Goal: Task Accomplishment & Management: Manage account settings

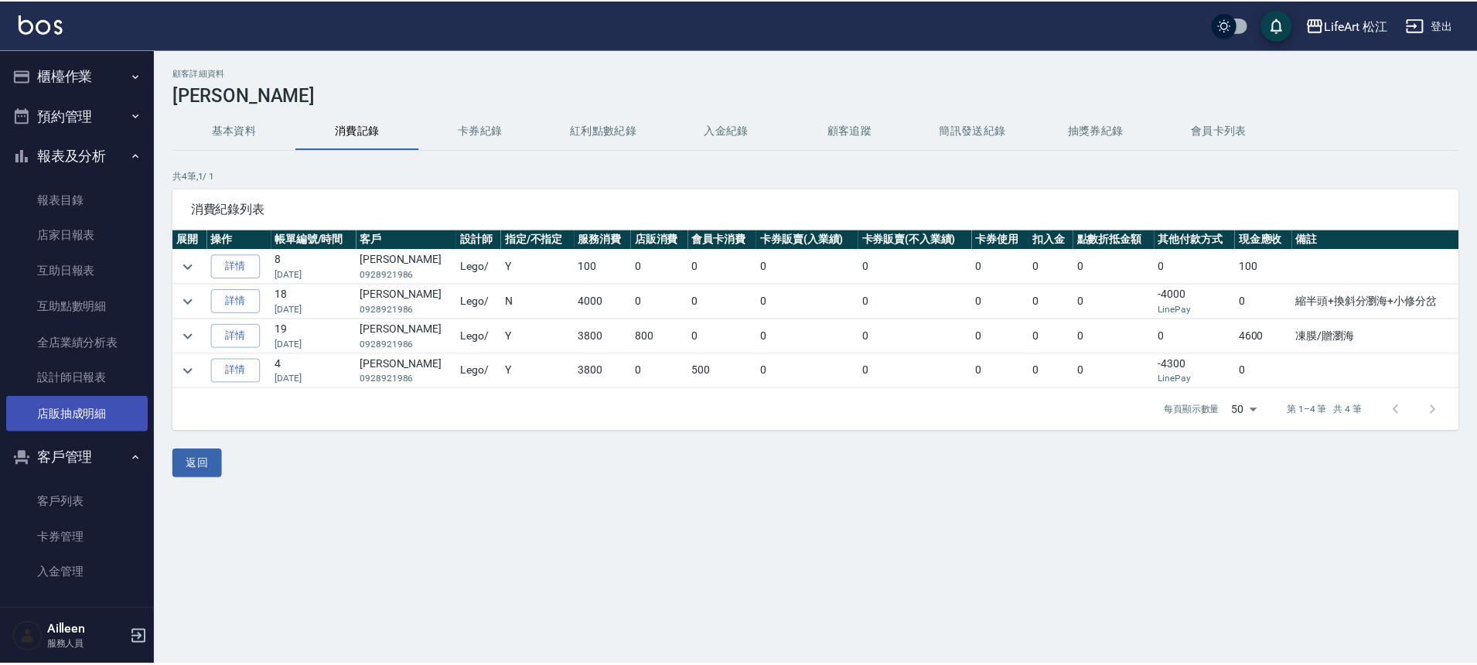
scroll to position [127, 0]
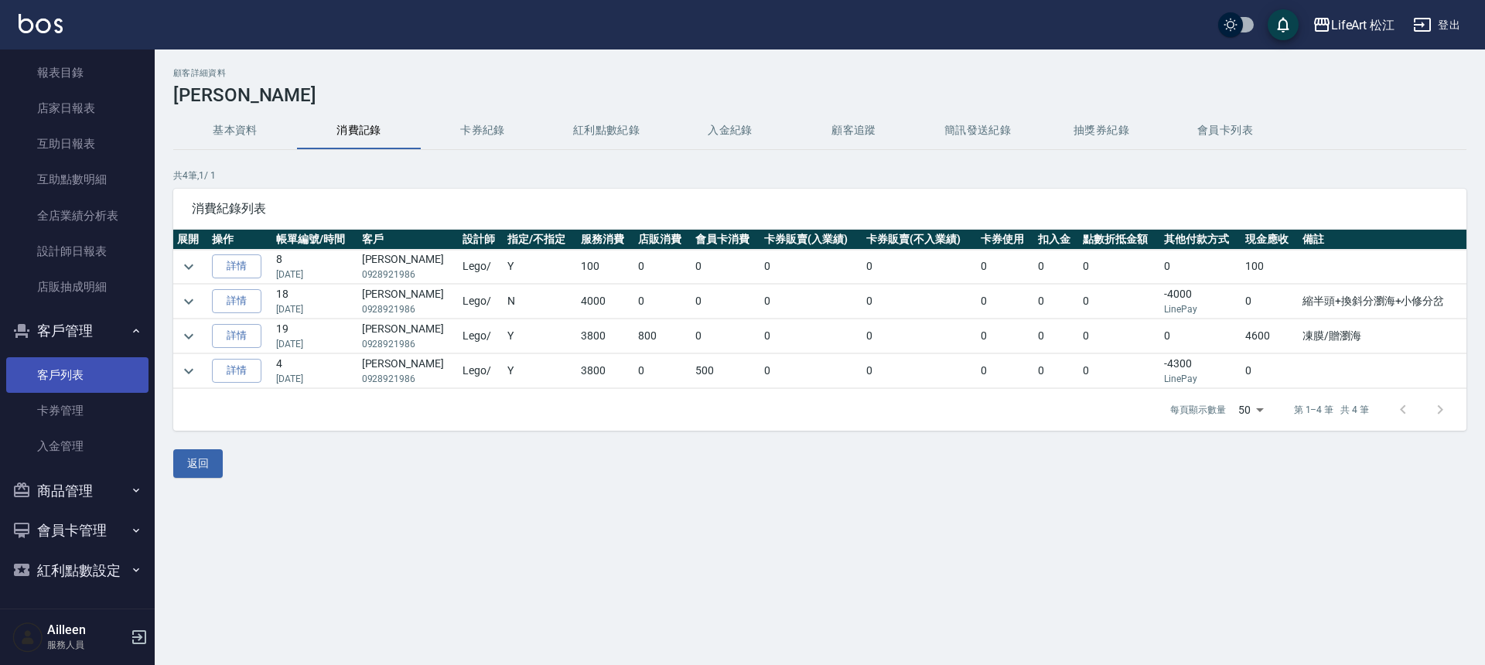
click at [68, 374] on link "客戶列表" at bounding box center [77, 375] width 142 height 36
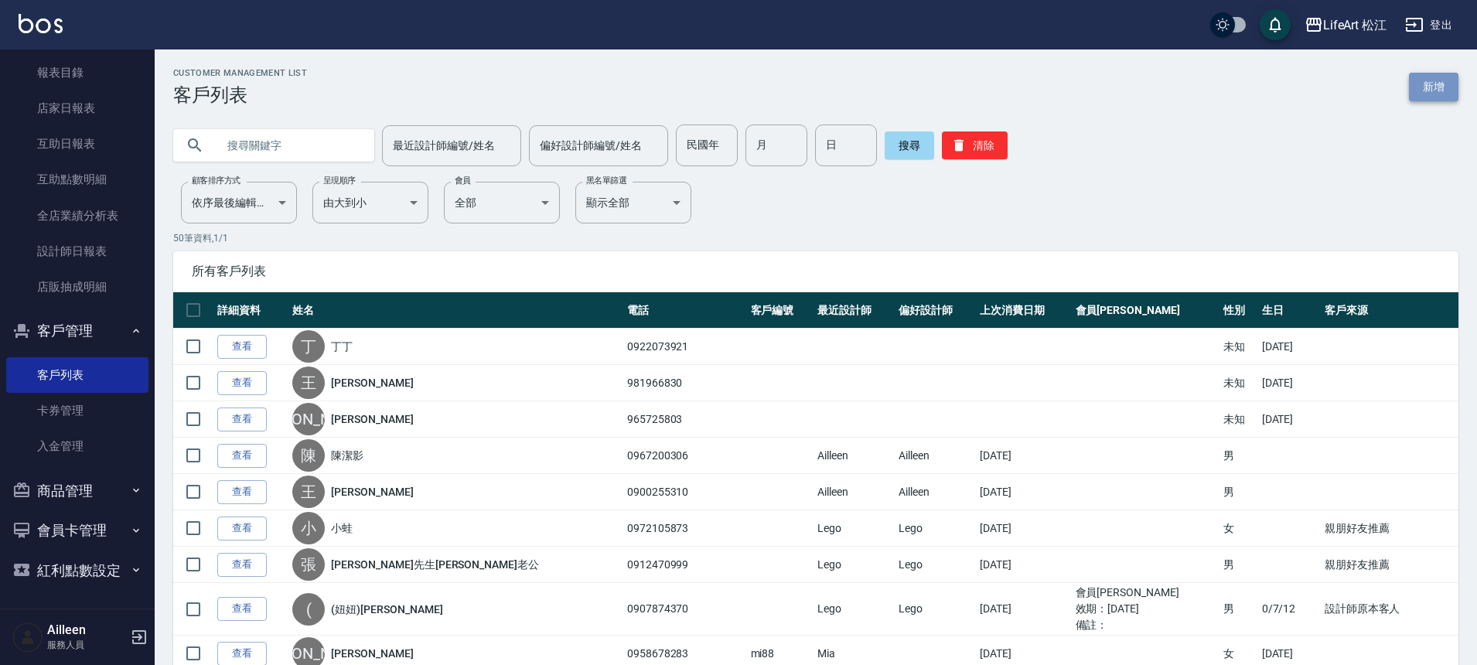
click at [1428, 92] on link "新增" at bounding box center [1433, 87] width 49 height 29
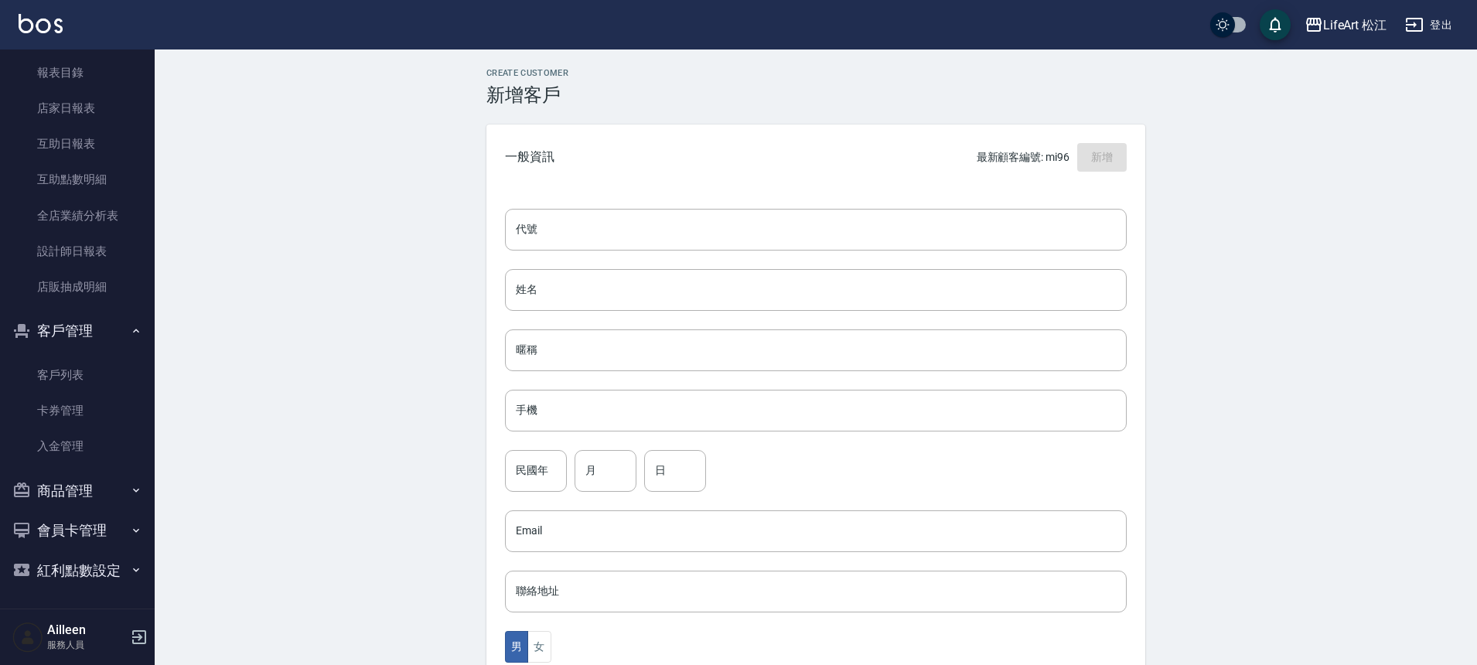
click at [582, 320] on div "代號 代號 姓名 姓名 暱稱 暱稱 手機 手機 民國年 民國年 月 月 日 日 Email Email 聯絡地址 聯絡地址 男 女 LINE ID LINE …" at bounding box center [815, 566] width 659 height 752
click at [579, 306] on input "姓名" at bounding box center [816, 290] width 622 height 42
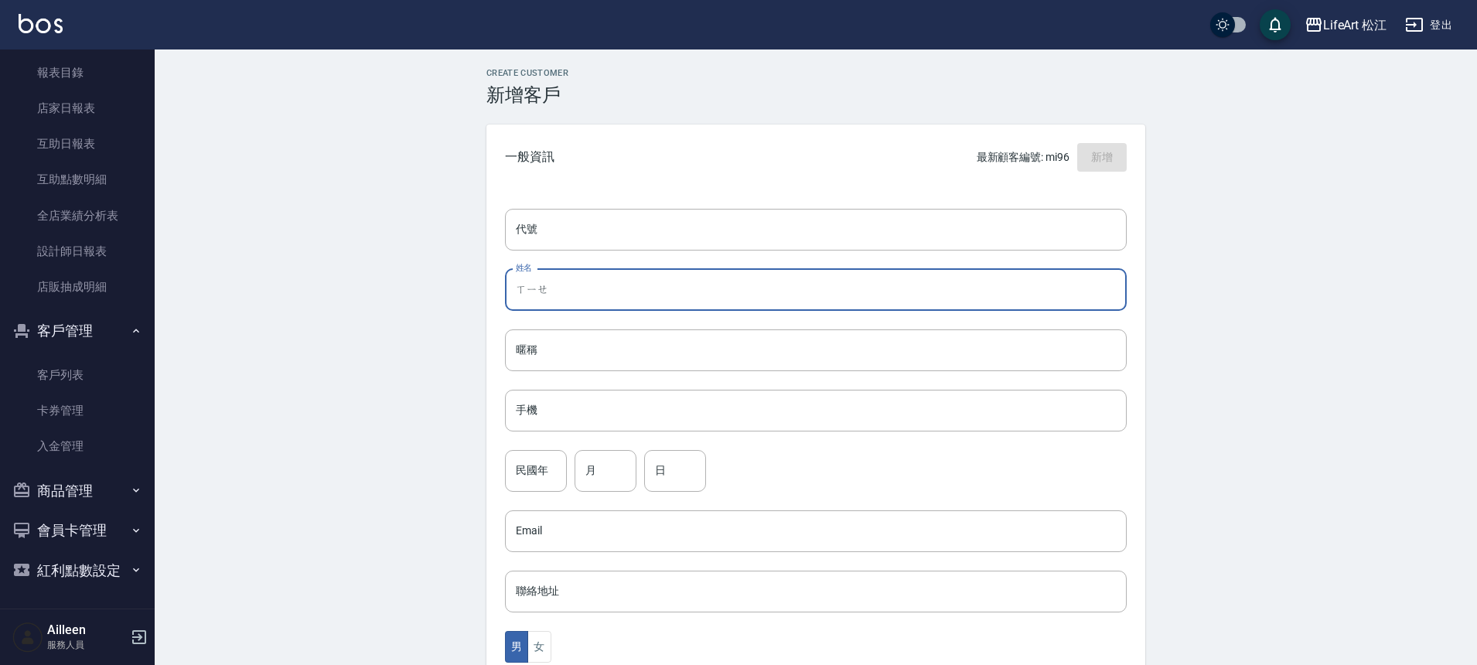
type input "屑"
type input "[PERSON_NAME]"
click at [573, 430] on input "手機" at bounding box center [816, 411] width 622 height 42
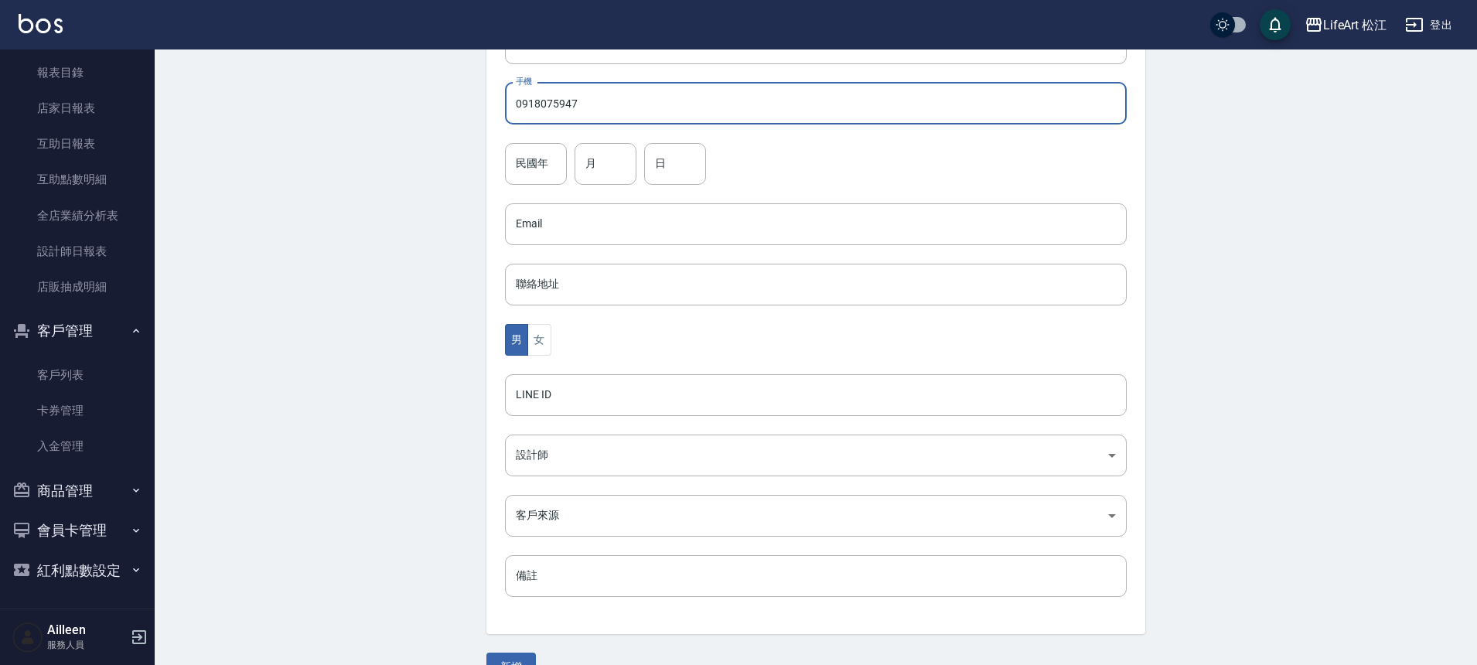
scroll to position [332, 0]
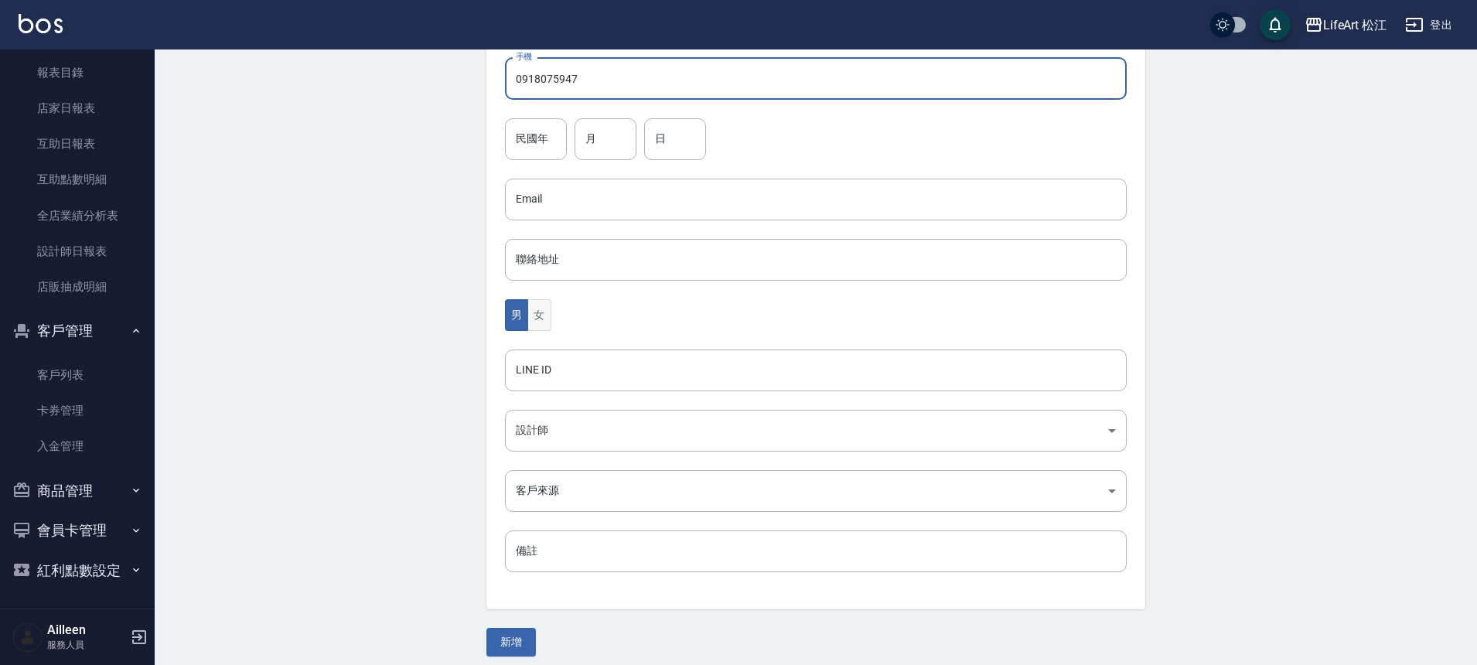
type input "0918075947"
click at [544, 314] on button "女" at bounding box center [538, 315] width 23 height 32
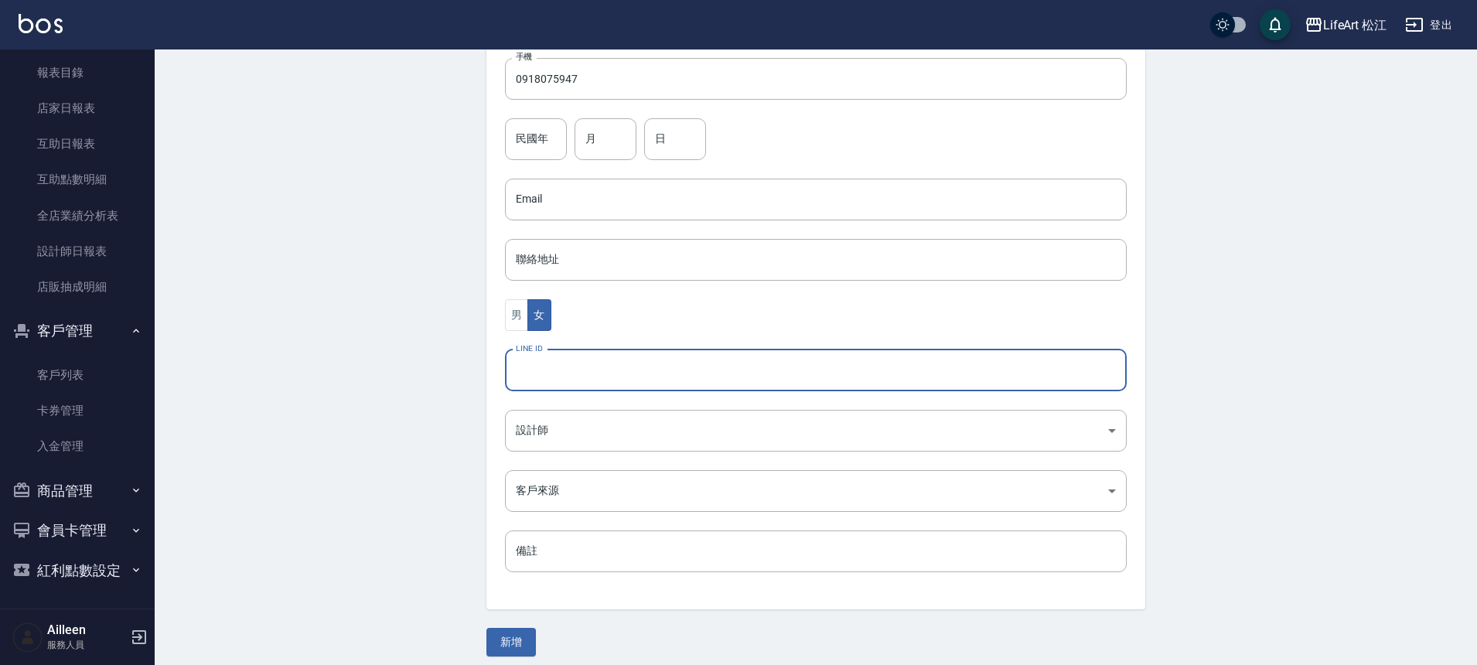
click at [572, 384] on input "LINE ID" at bounding box center [816, 371] width 622 height 42
click at [545, 428] on body "LifeArt 松江 登出 櫃檯作業 打帳單 帳單列表 現金收支登錄 高階收支登錄 材料自購登錄 每日結帳 排班表 現場電腦打卡 預約管理 預約管理 單日預約…" at bounding box center [738, 171] width 1477 height 1007
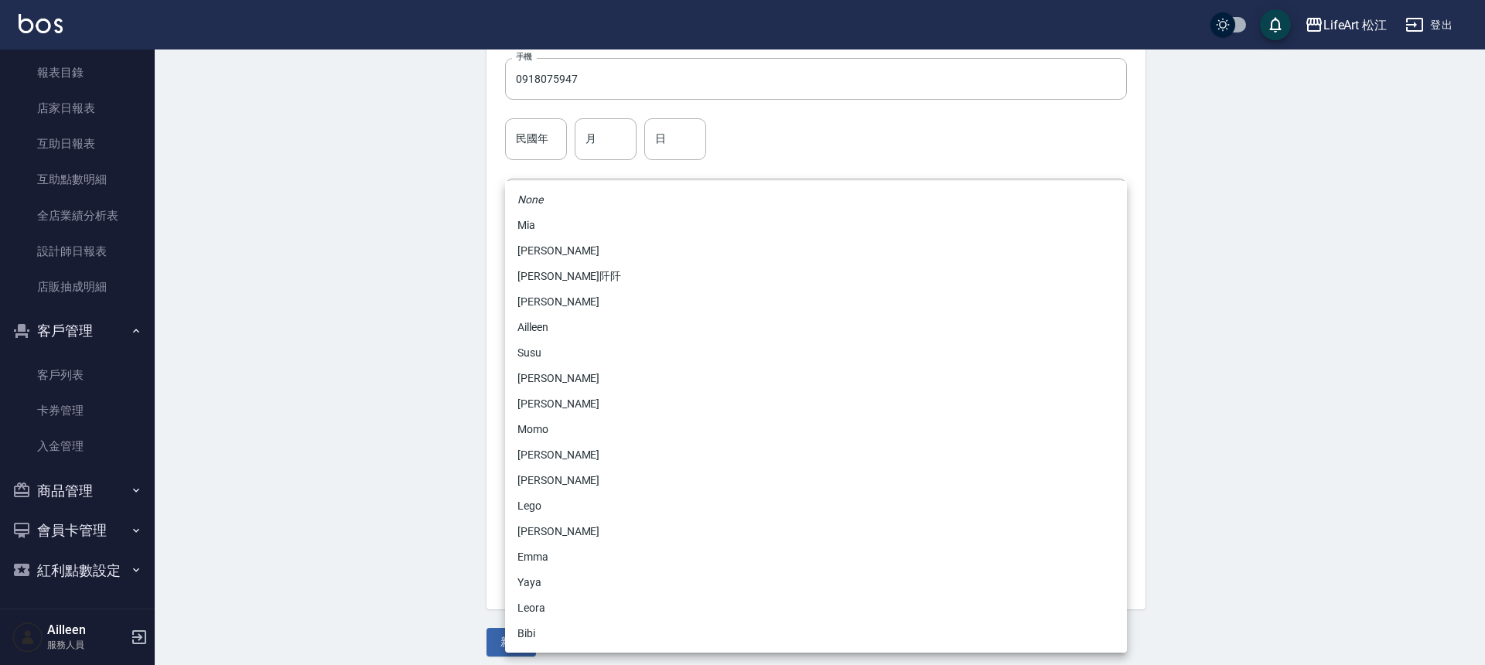
click at [544, 432] on li "Momo" at bounding box center [816, 430] width 622 height 26
type input "e84b7556-3071-4136-b765-65514d721750"
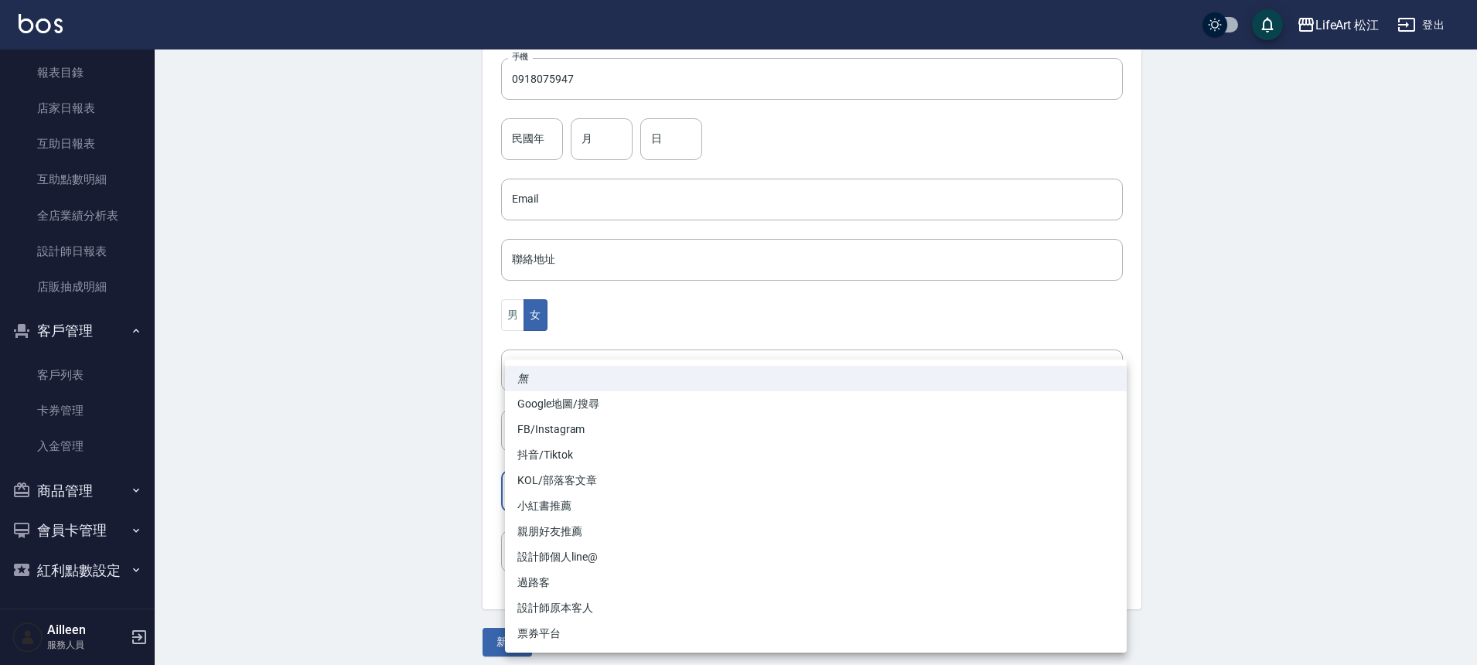
click at [548, 489] on body "LifeArt 松江 登出 櫃檯作業 打帳單 帳單列表 現金收支登錄 高階收支登錄 材料自購登錄 每日結帳 排班表 現場電腦打卡 預約管理 預約管理 單日預約…" at bounding box center [738, 171] width 1477 height 1007
click at [568, 435] on li "FB/Instagram" at bounding box center [816, 430] width 622 height 26
type input "FB/Instagram"
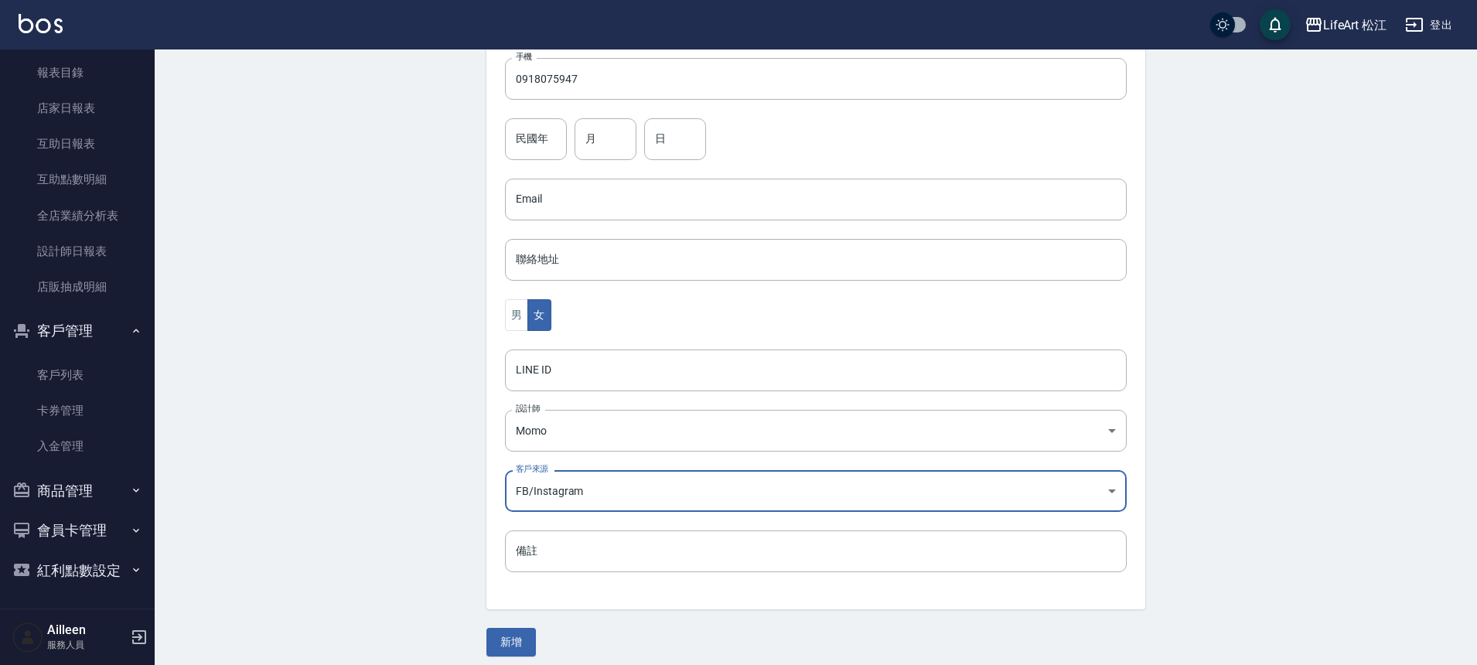
click at [516, 647] on button "新增" at bounding box center [510, 642] width 49 height 29
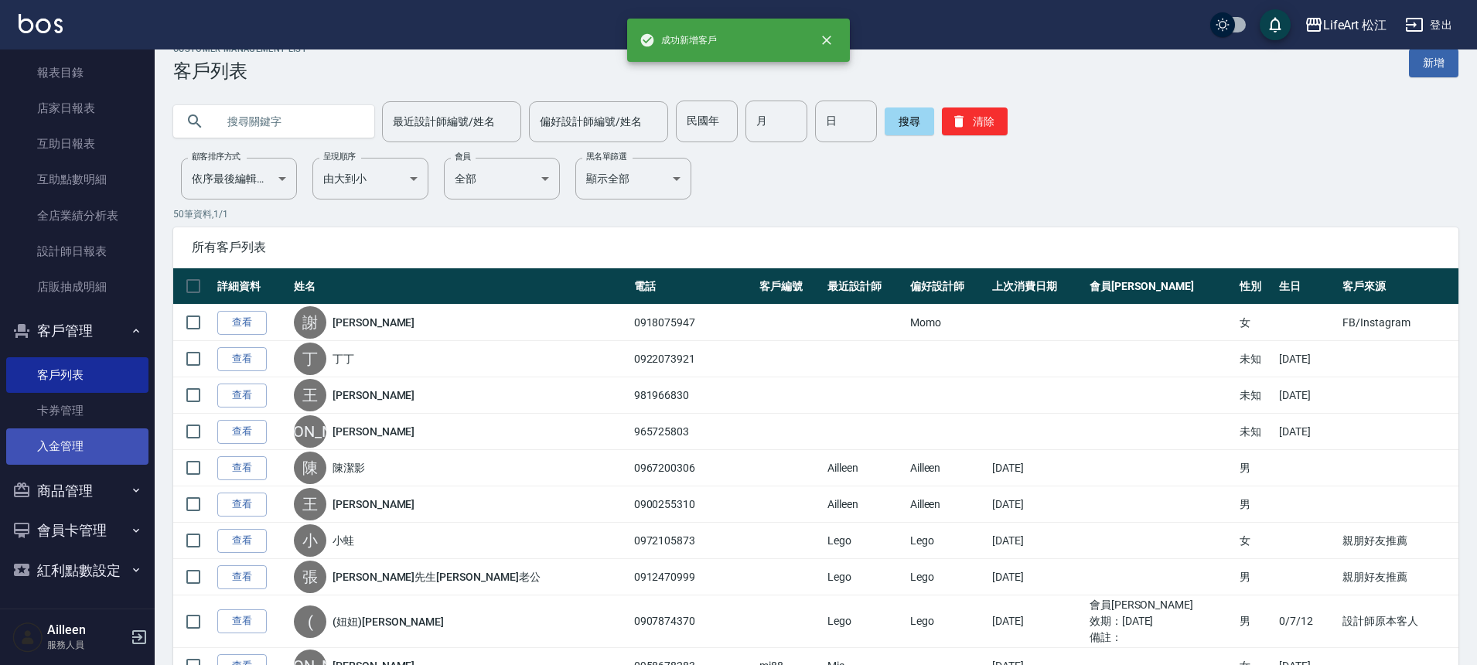
scroll to position [25, 0]
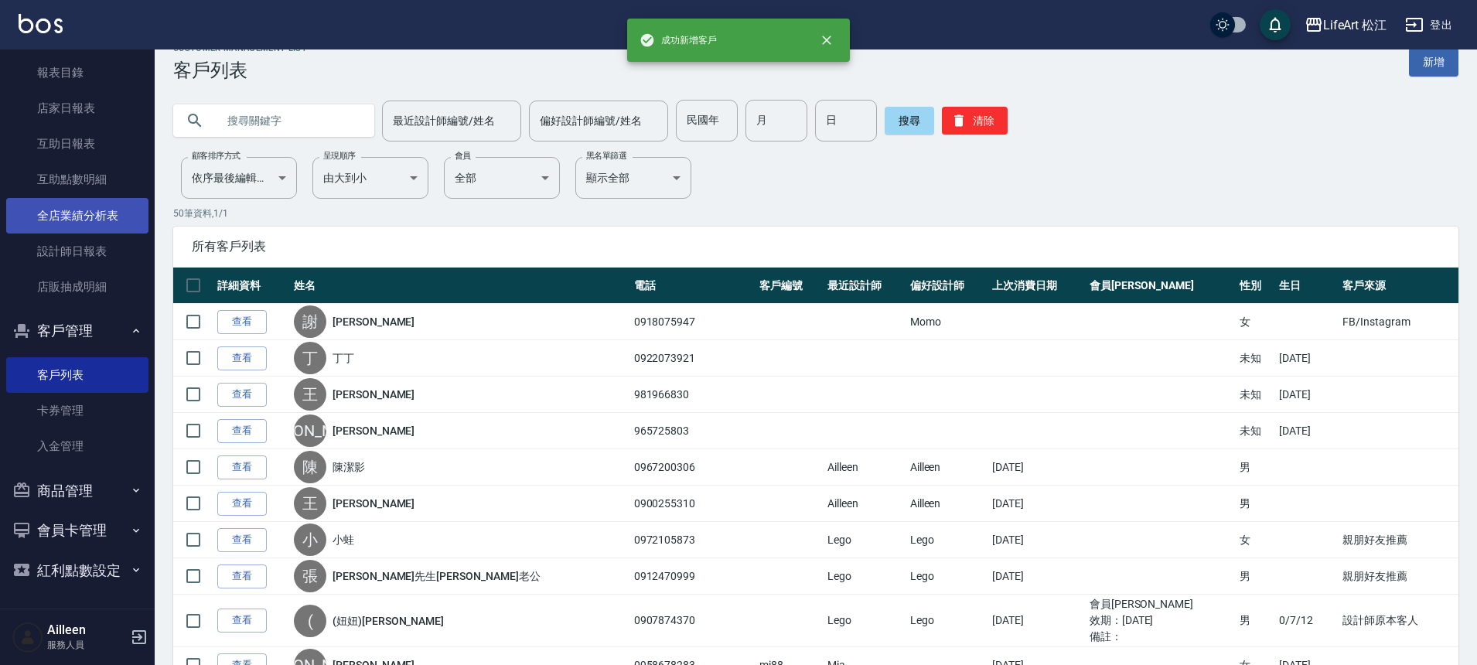
click at [39, 209] on link "全店業績分析表" at bounding box center [77, 216] width 142 height 36
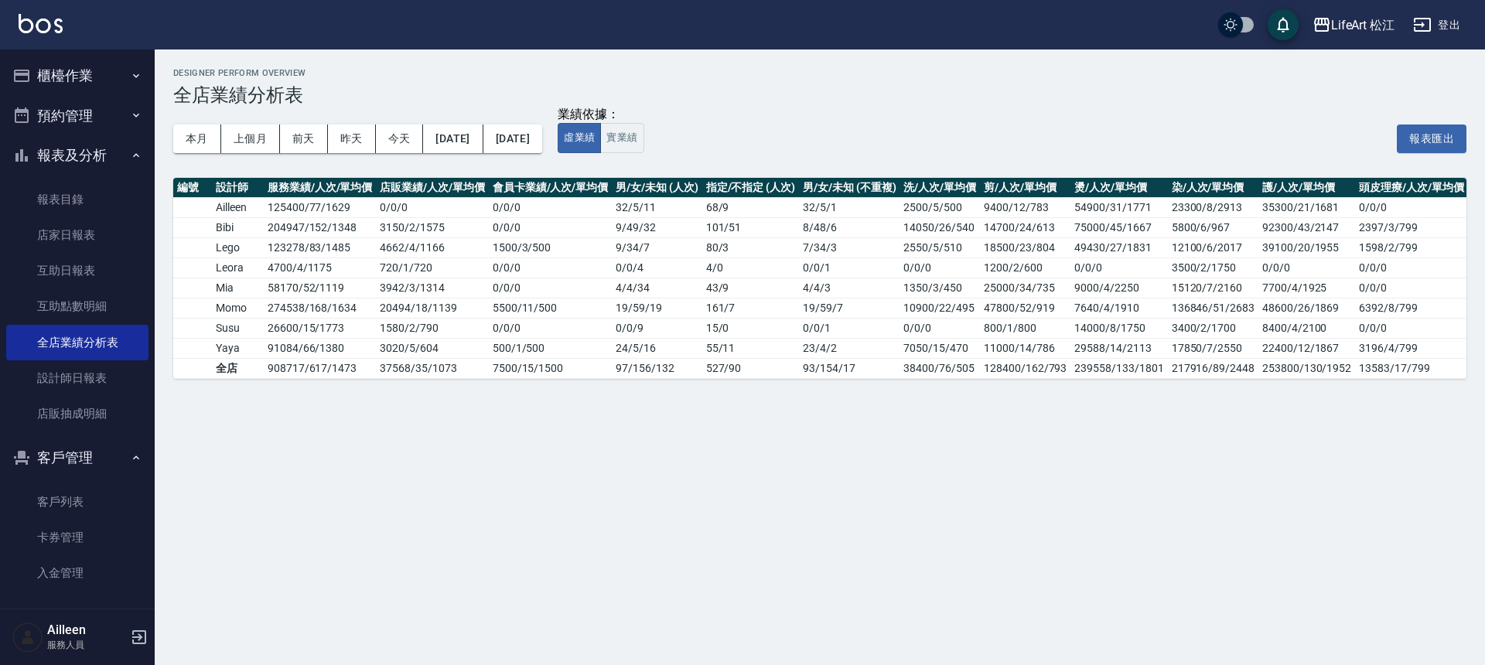
click at [85, 79] on button "櫃檯作業" at bounding box center [77, 76] width 142 height 40
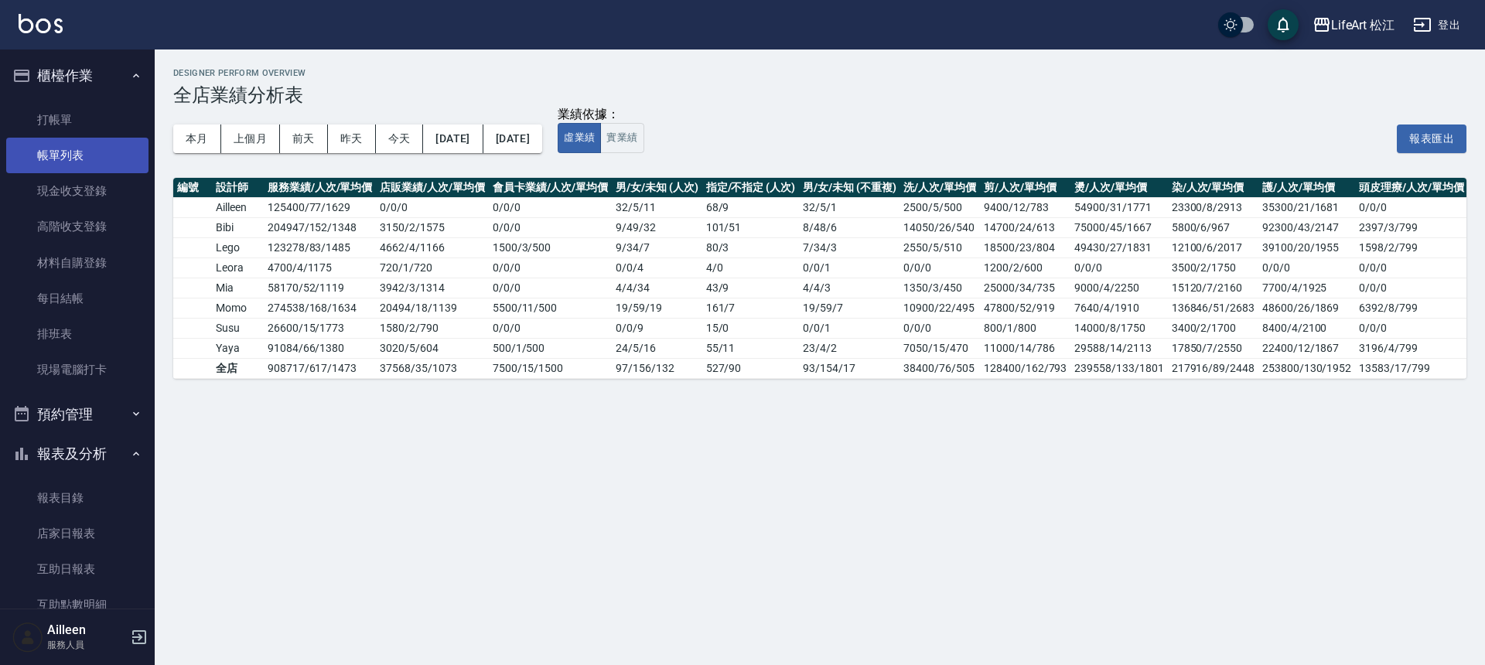
click at [69, 148] on link "帳單列表" at bounding box center [77, 156] width 142 height 36
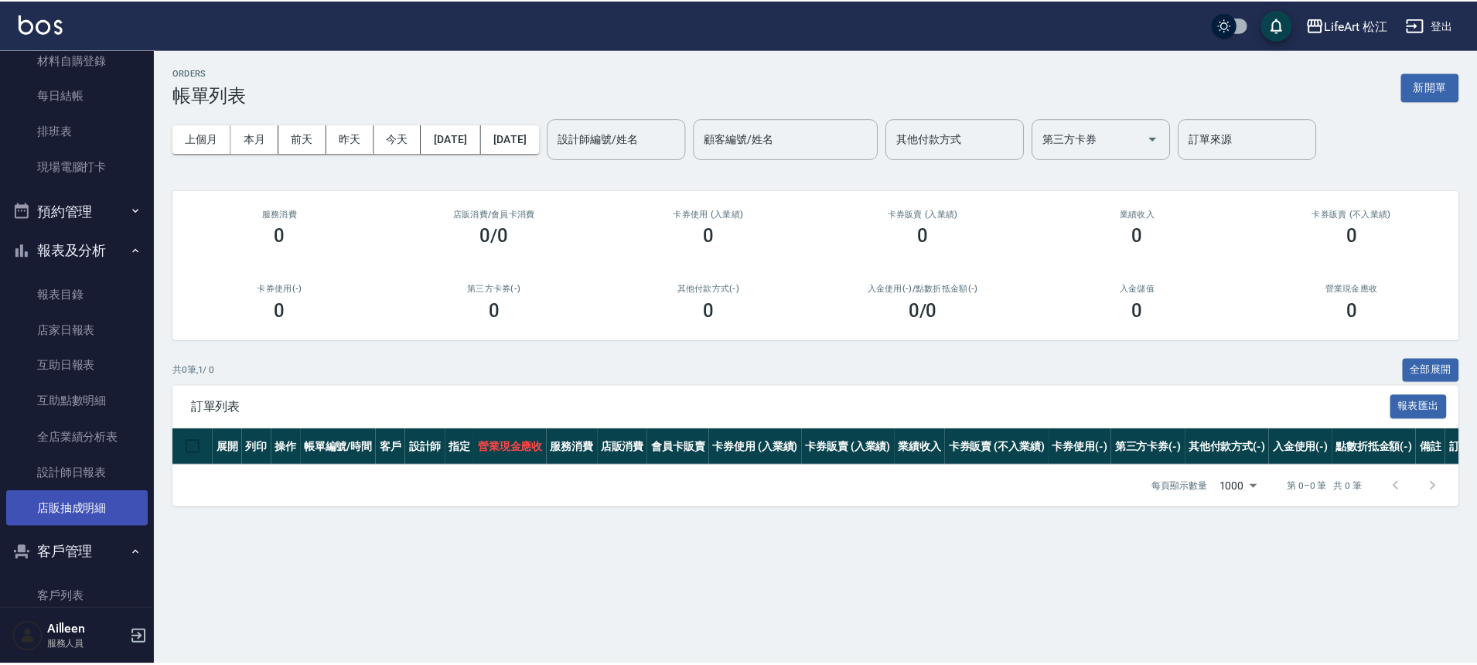
scroll to position [348, 0]
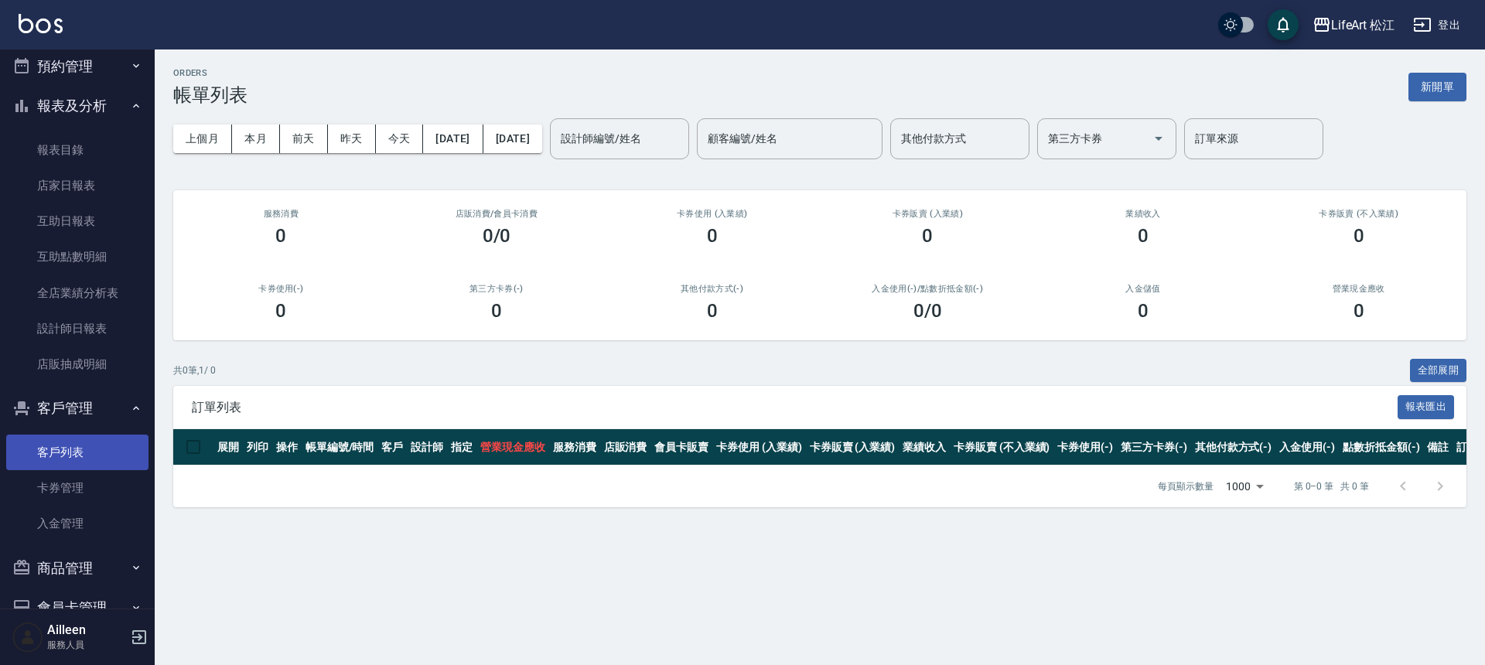
click at [96, 449] on link "客戶列表" at bounding box center [77, 453] width 142 height 36
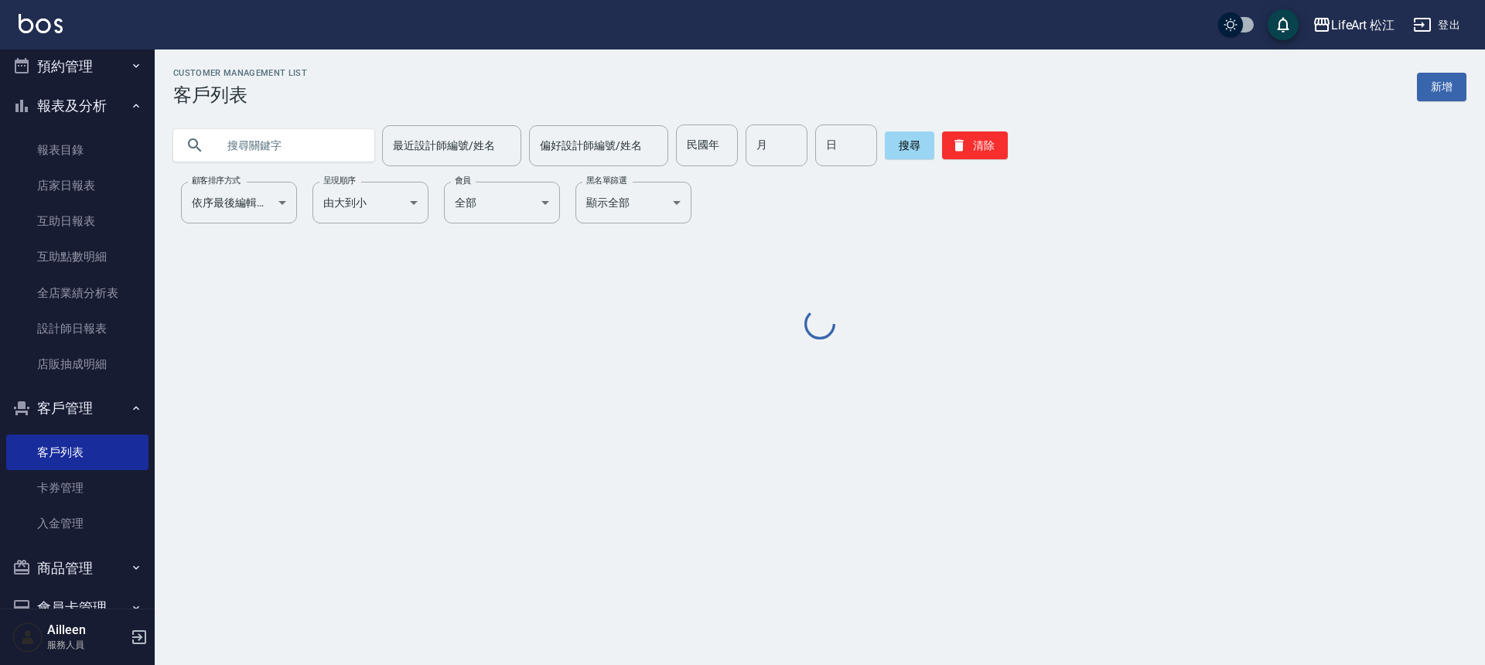
click at [264, 139] on input "text" at bounding box center [289, 146] width 145 height 42
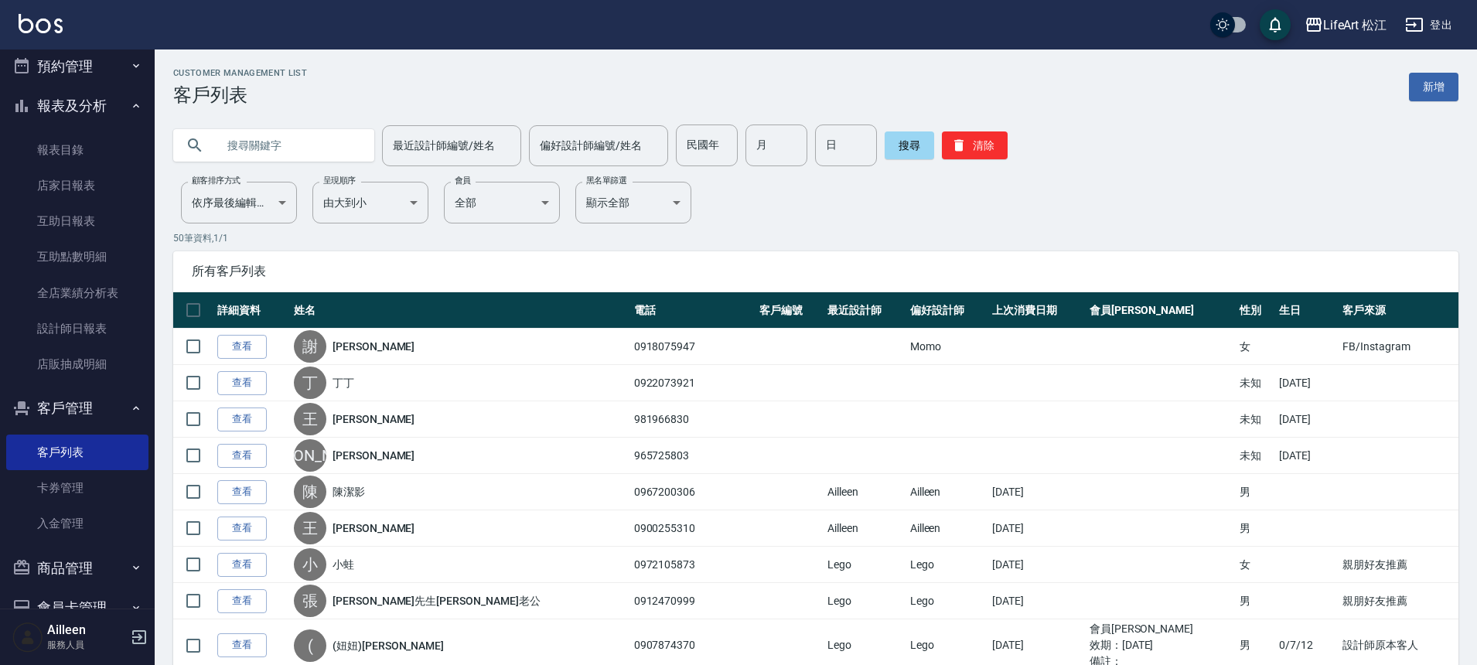
click at [264, 139] on input "text" at bounding box center [289, 146] width 145 height 42
type input "u"
type input "雅棉"
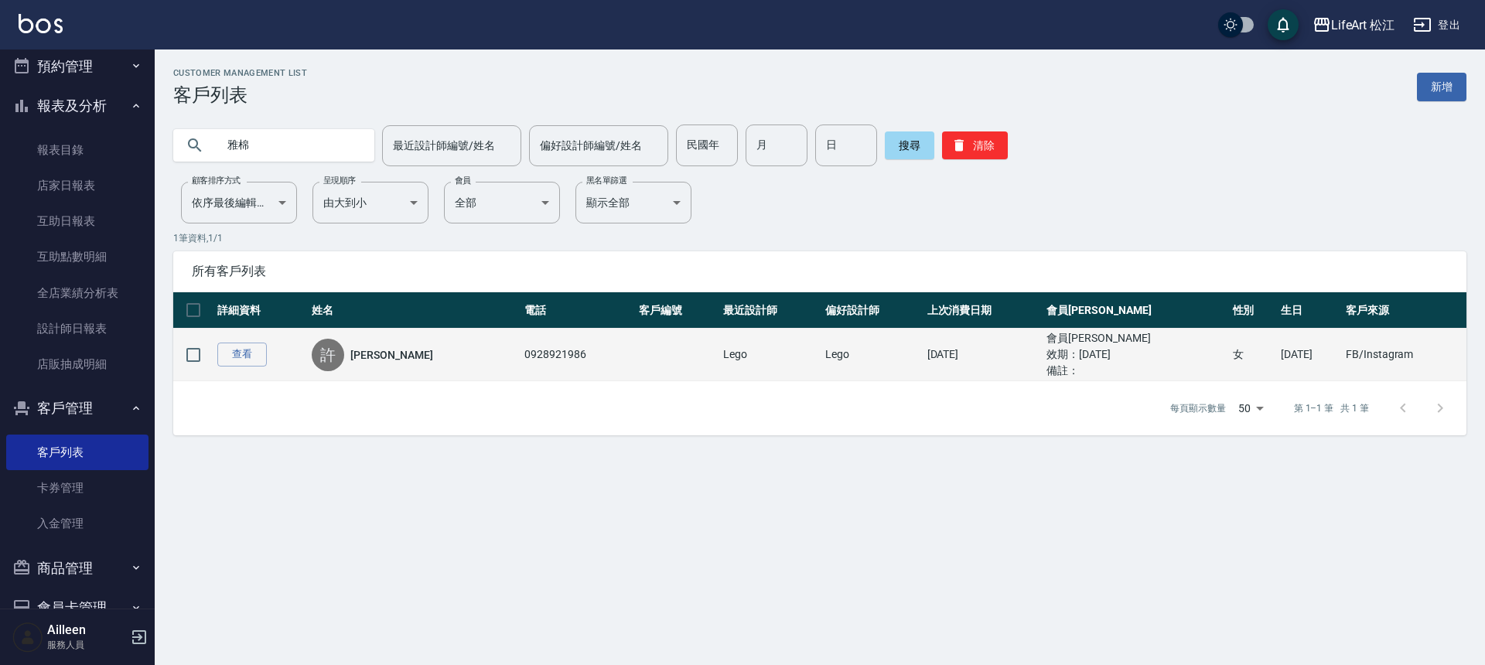
click at [235, 340] on td "查看" at bounding box center [260, 355] width 94 height 53
click at [237, 351] on link "查看" at bounding box center [241, 355] width 49 height 24
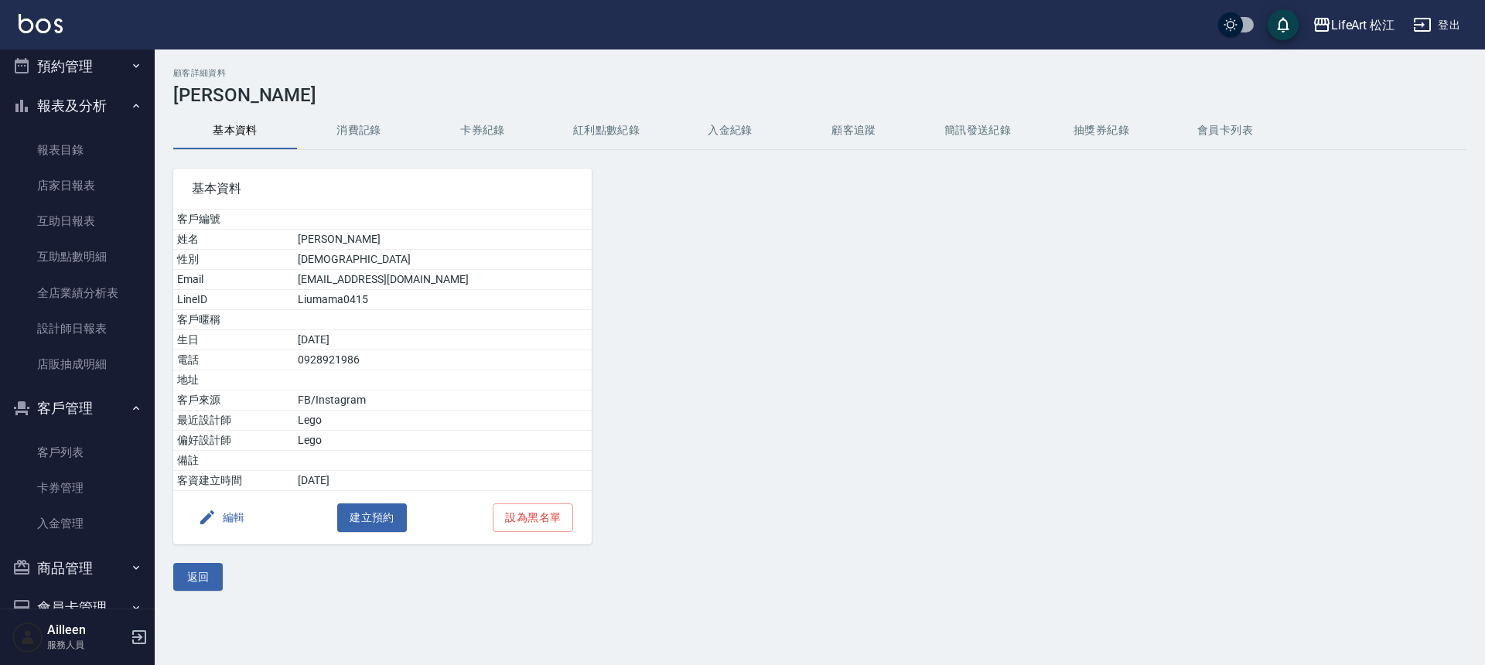
click at [354, 145] on button "消費記錄" at bounding box center [359, 130] width 124 height 37
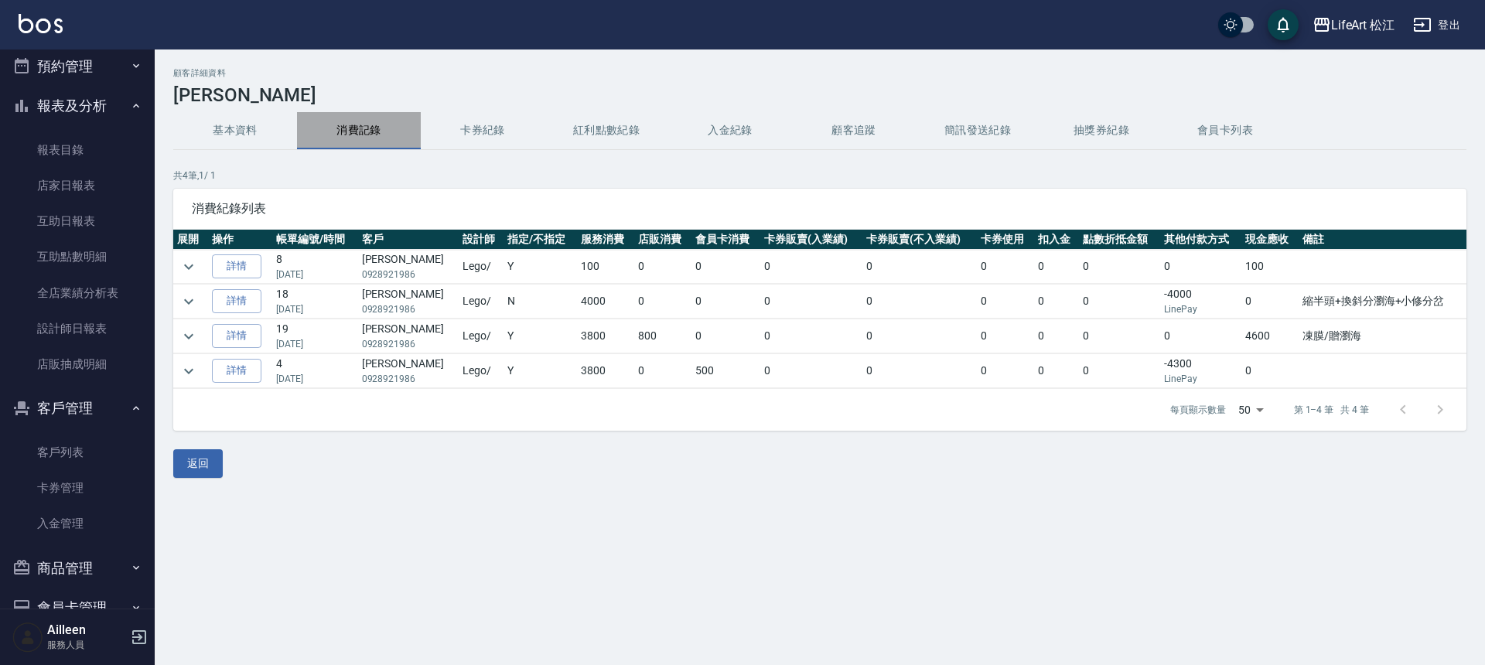
click at [355, 138] on button "消費記錄" at bounding box center [359, 130] width 124 height 37
click at [195, 302] on icon "expand row" at bounding box center [188, 301] width 19 height 19
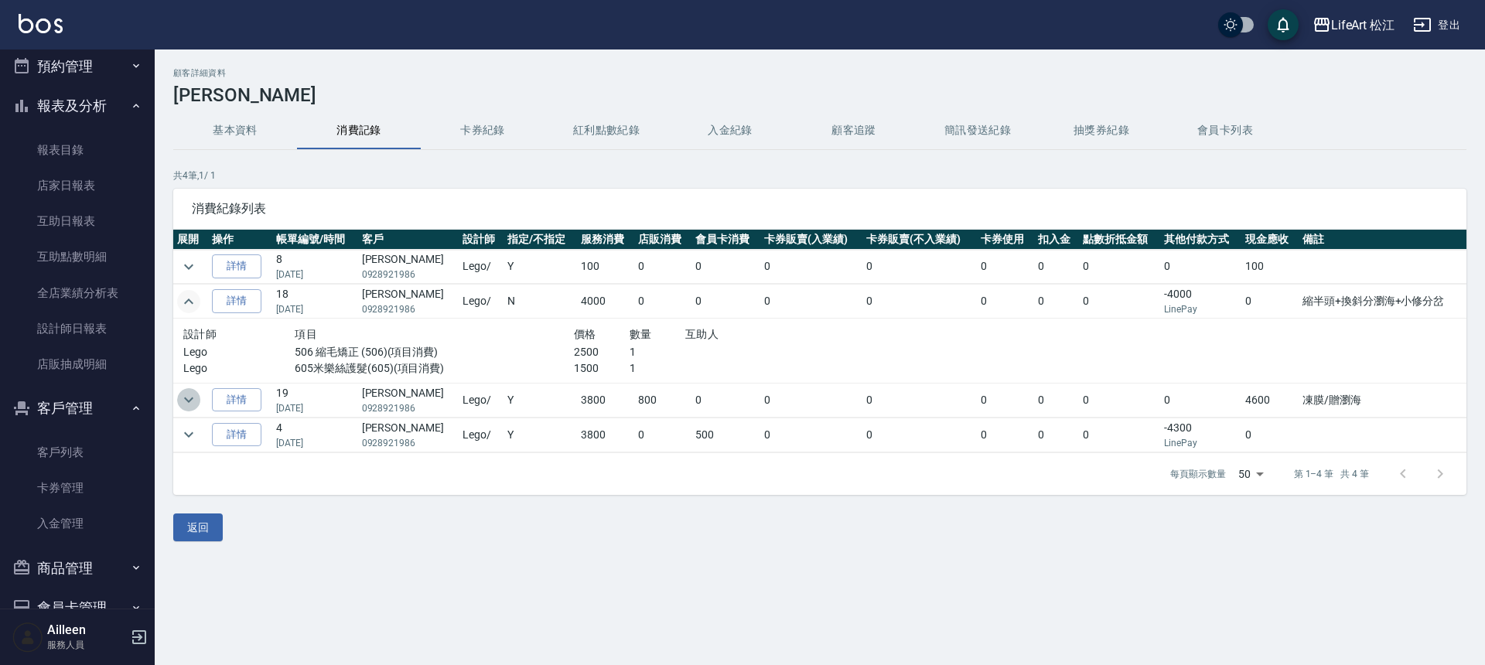
click at [191, 403] on icon "expand row" at bounding box center [188, 400] width 19 height 19
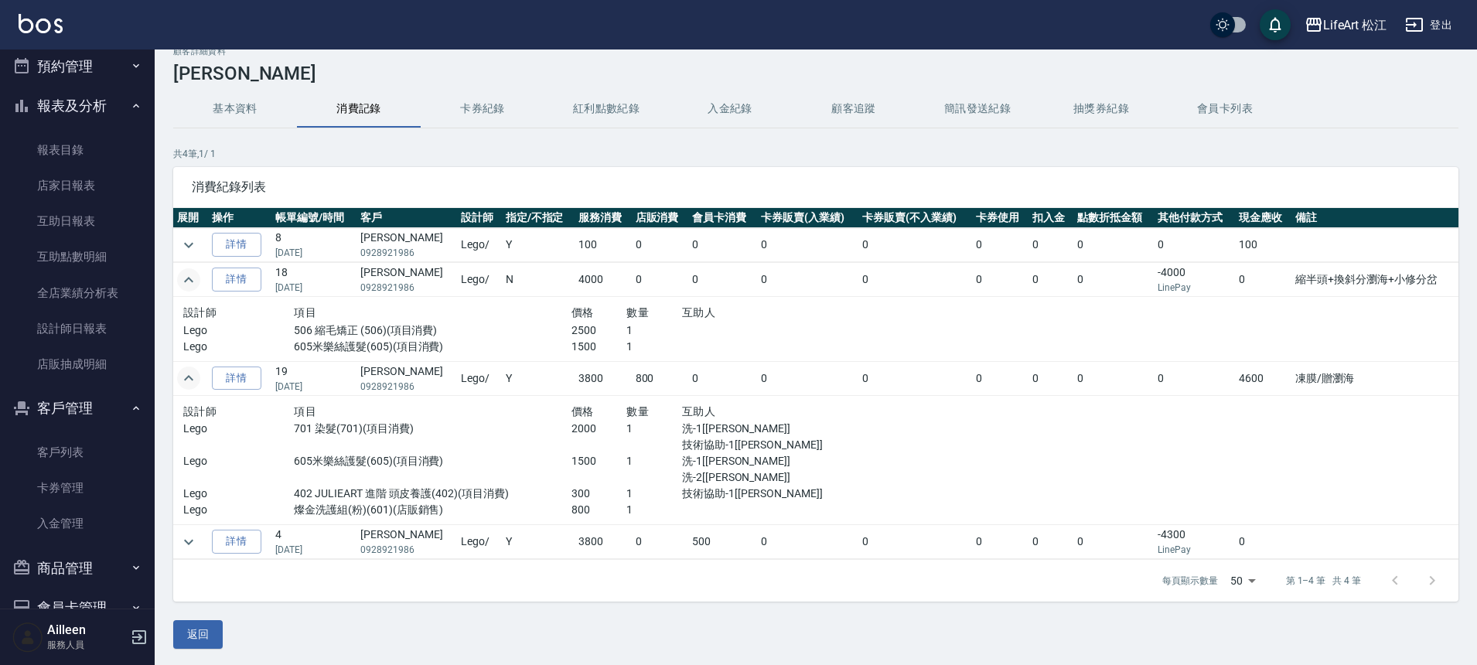
scroll to position [24, 0]
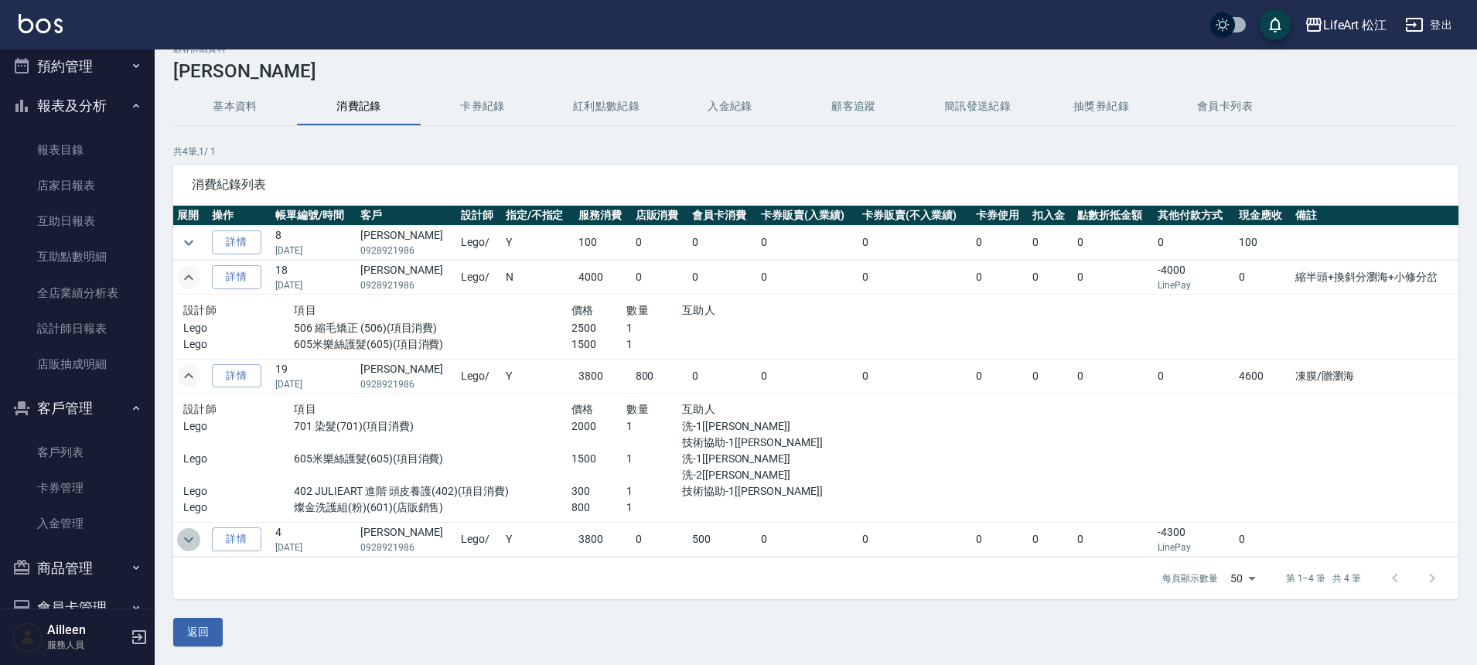
click at [185, 541] on icon "expand row" at bounding box center [188, 540] width 19 height 19
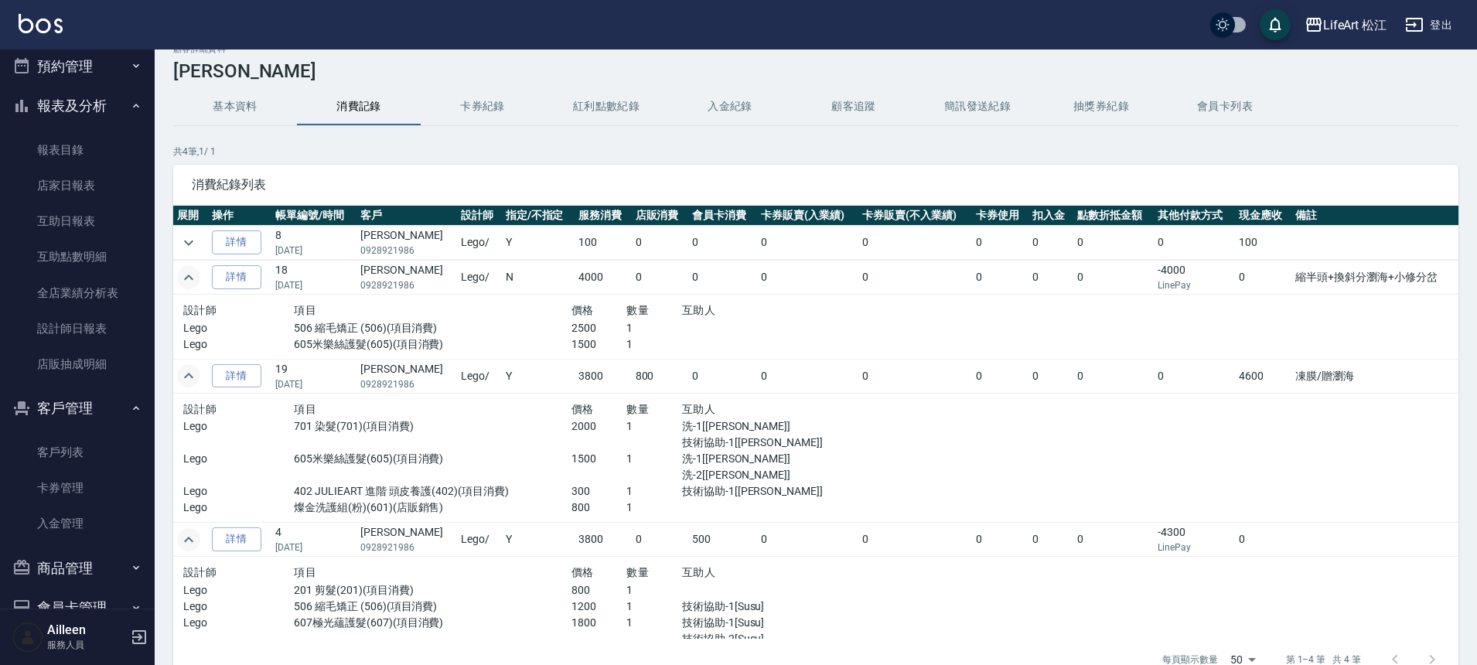
click at [194, 376] on icon "expand row" at bounding box center [188, 376] width 19 height 19
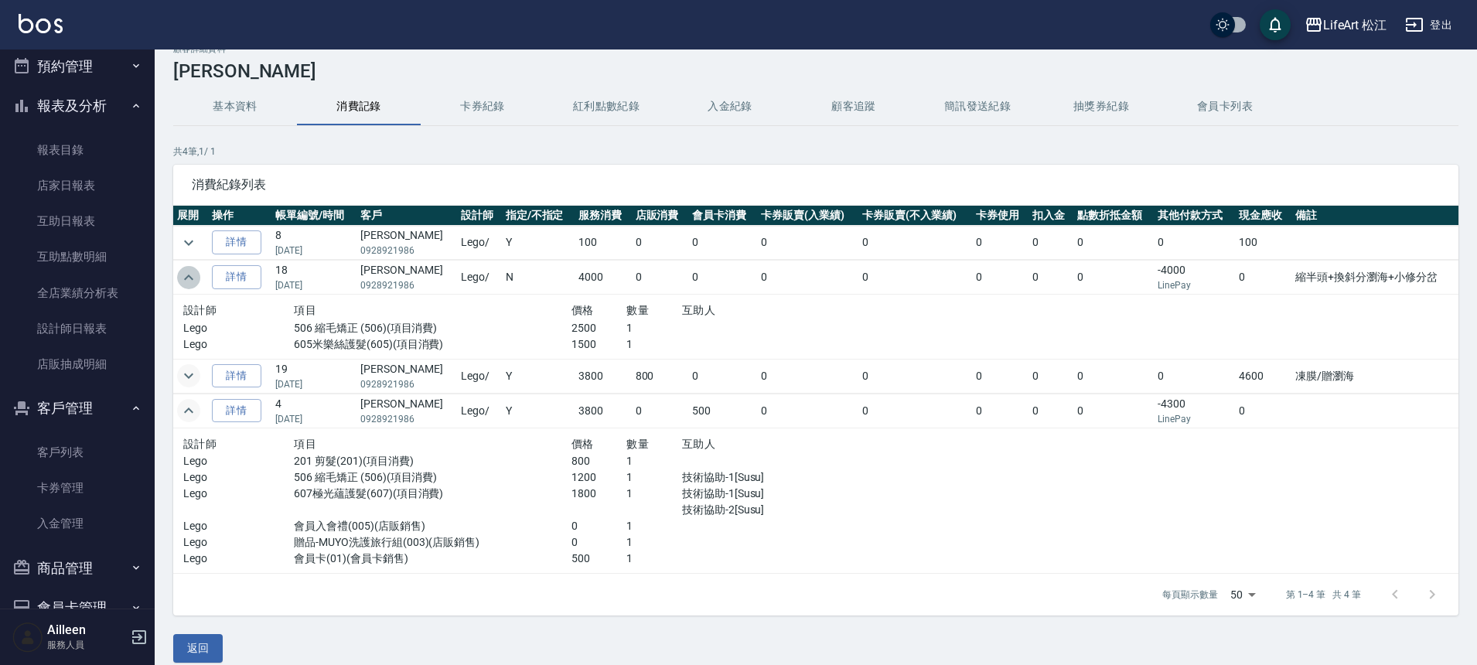
click at [196, 277] on icon "expand row" at bounding box center [188, 277] width 19 height 19
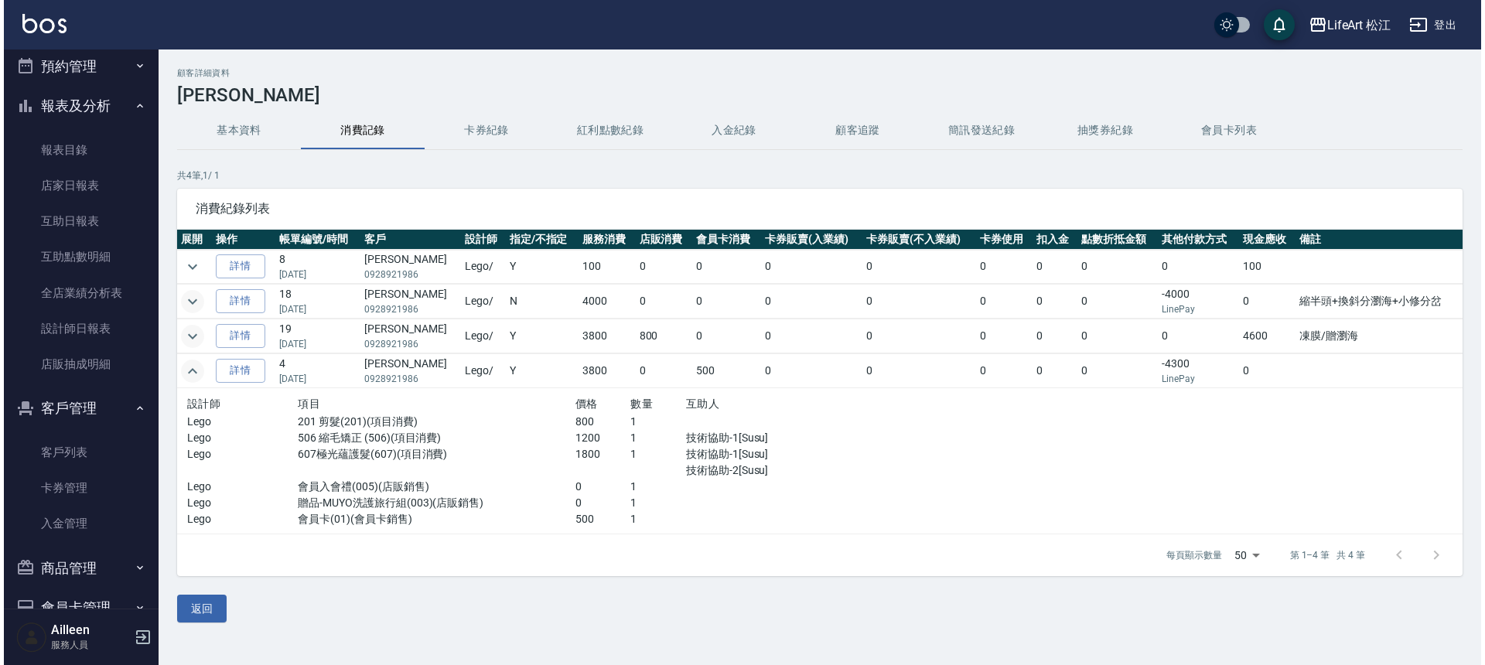
scroll to position [0, 0]
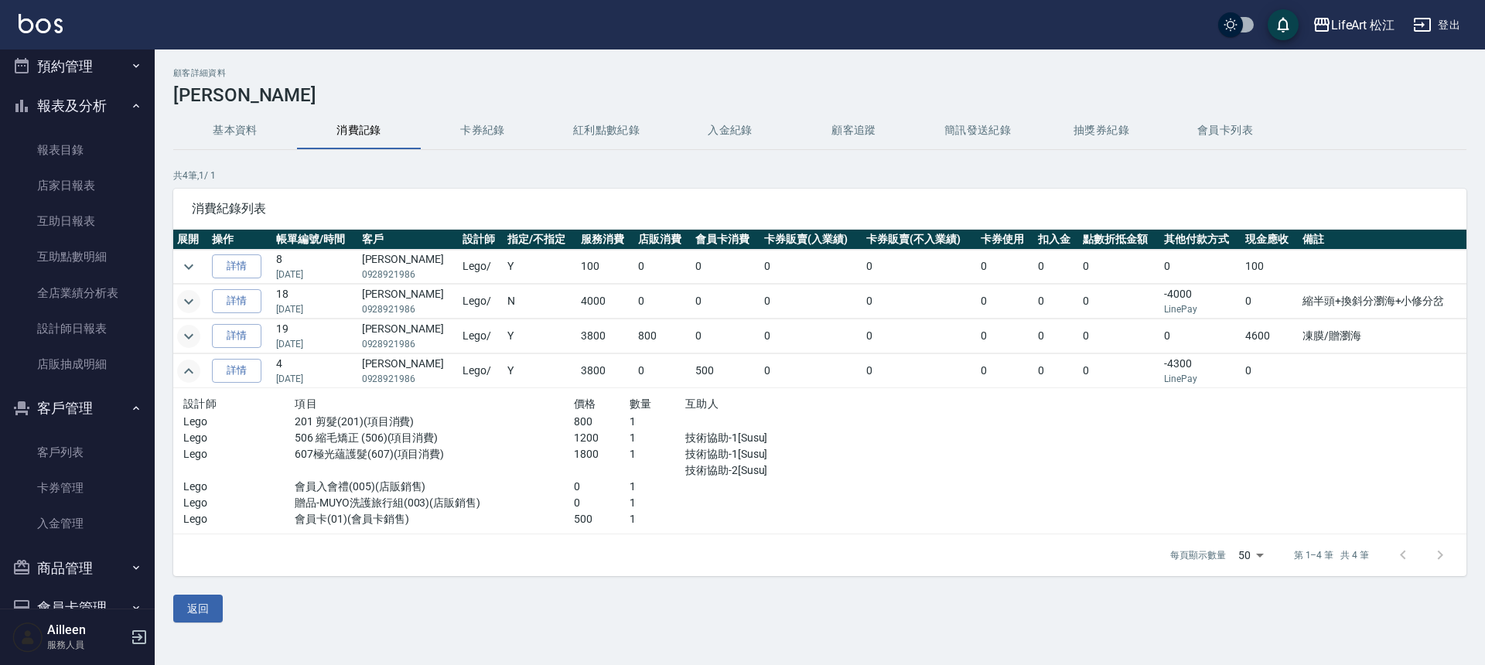
click at [189, 331] on icon "expand row" at bounding box center [188, 336] width 19 height 19
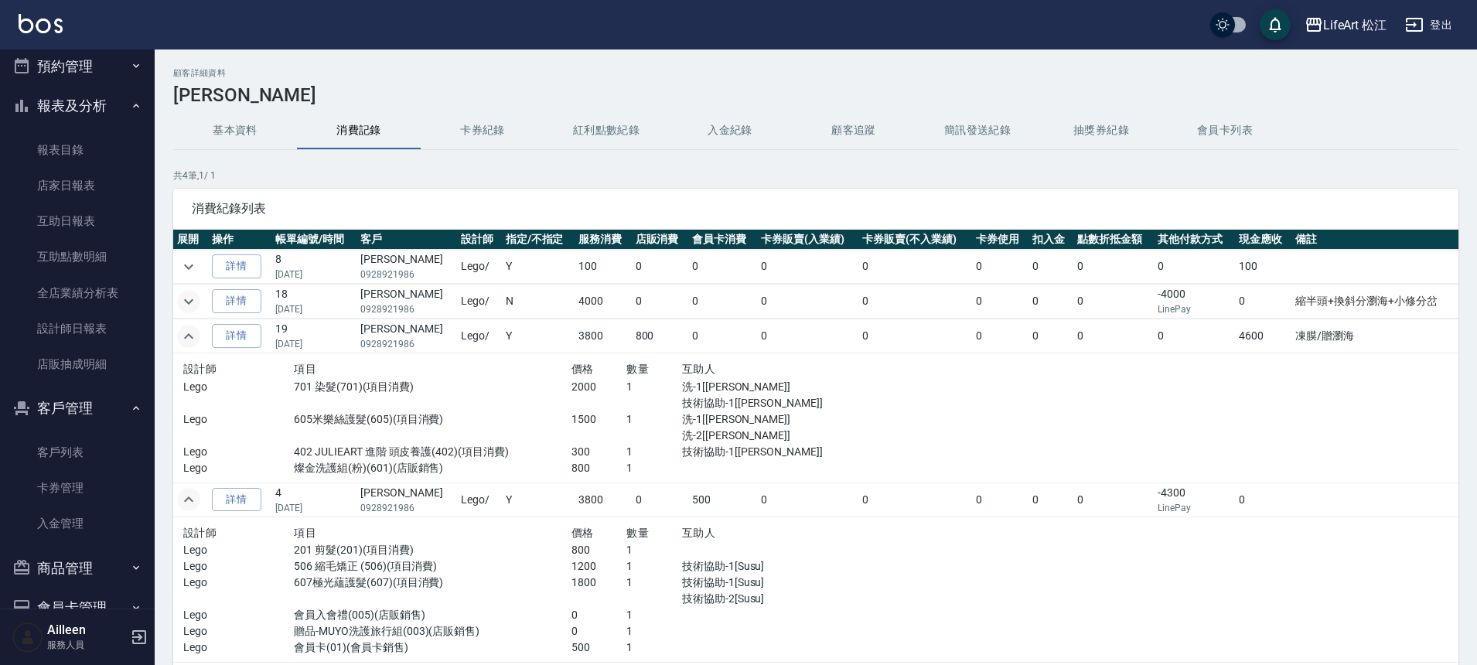
click at [589, 135] on button "紅利點數紀錄" at bounding box center [606, 130] width 124 height 37
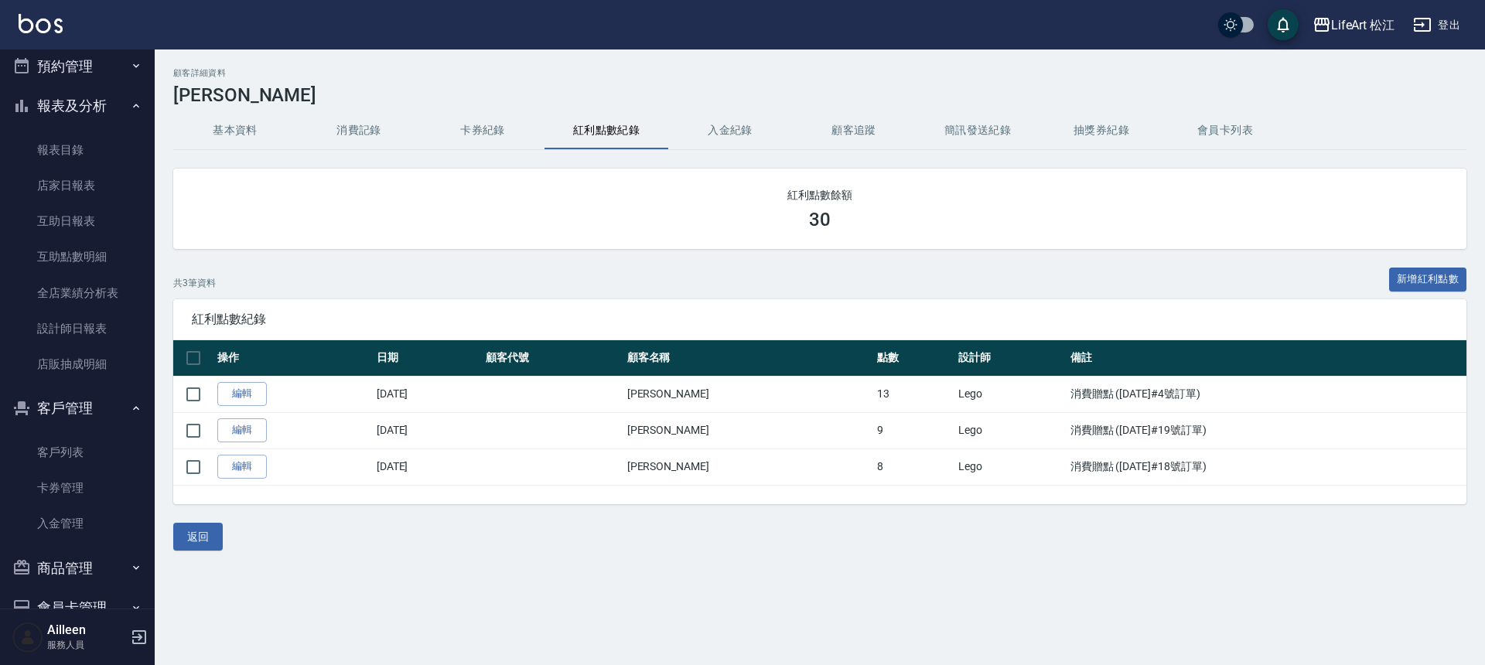
click at [373, 131] on button "消費記錄" at bounding box center [359, 130] width 124 height 37
